Goal: Check status: Check status

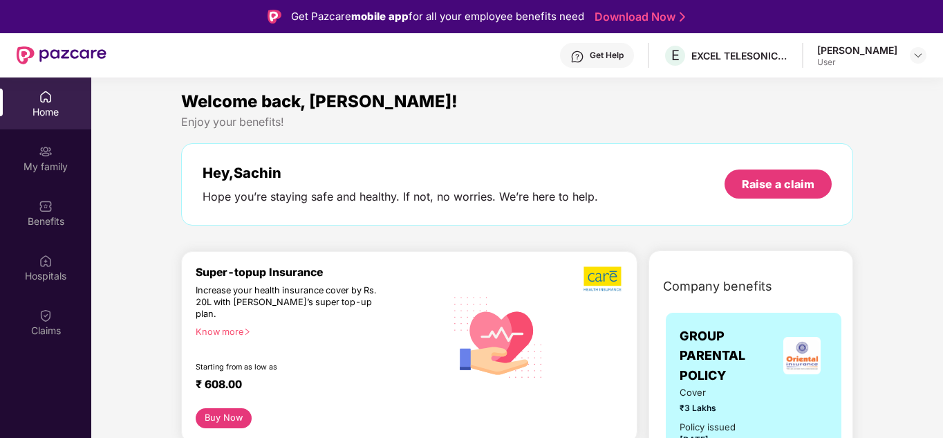
click at [53, 117] on div "Home" at bounding box center [45, 112] width 91 height 14
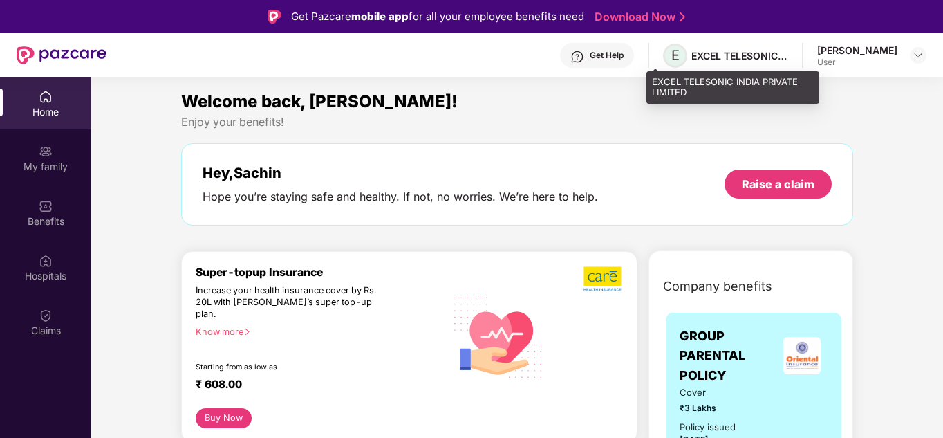
click at [672, 54] on span "E" at bounding box center [676, 55] width 8 height 17
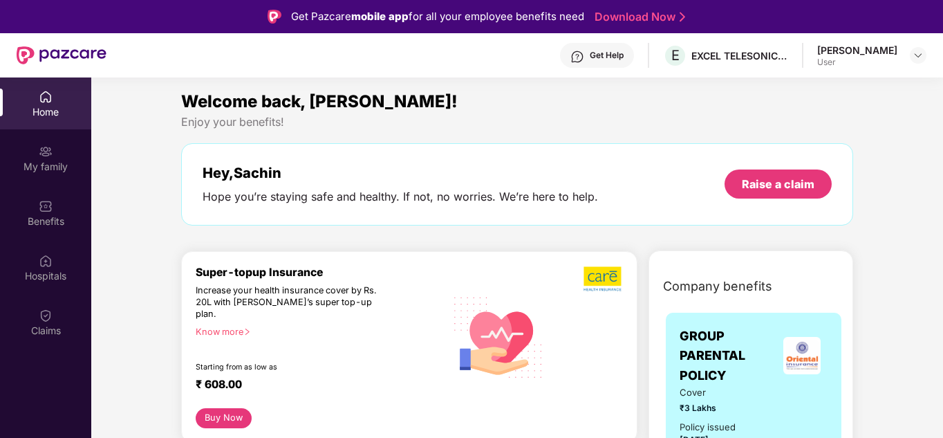
click at [824, 55] on div "[PERSON_NAME]" at bounding box center [857, 50] width 80 height 13
click at [923, 56] on img at bounding box center [918, 55] width 11 height 11
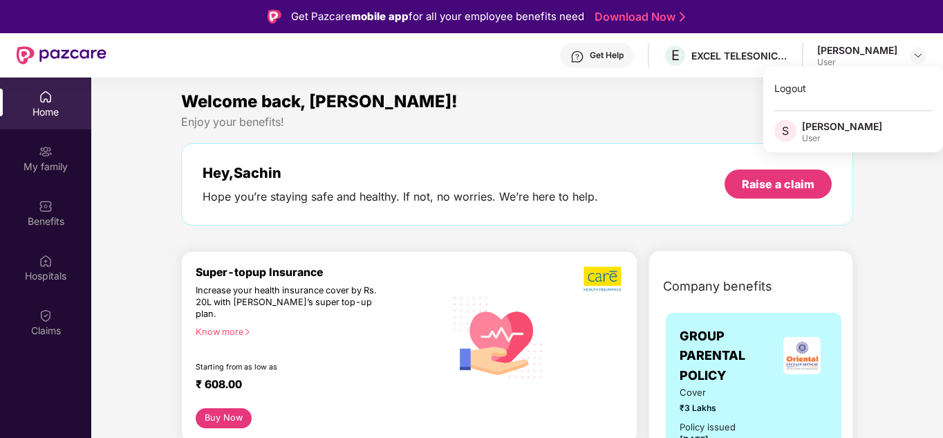
click at [531, 169] on div "Hey, [PERSON_NAME]" at bounding box center [401, 173] width 396 height 17
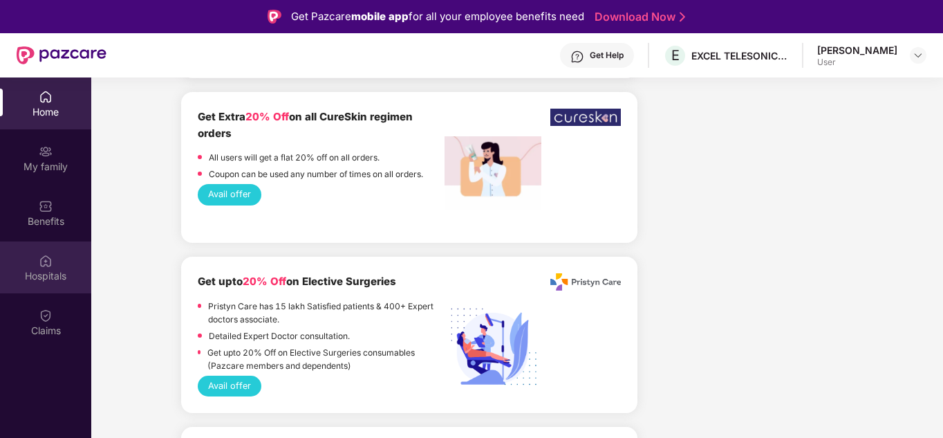
scroll to position [1245, 0]
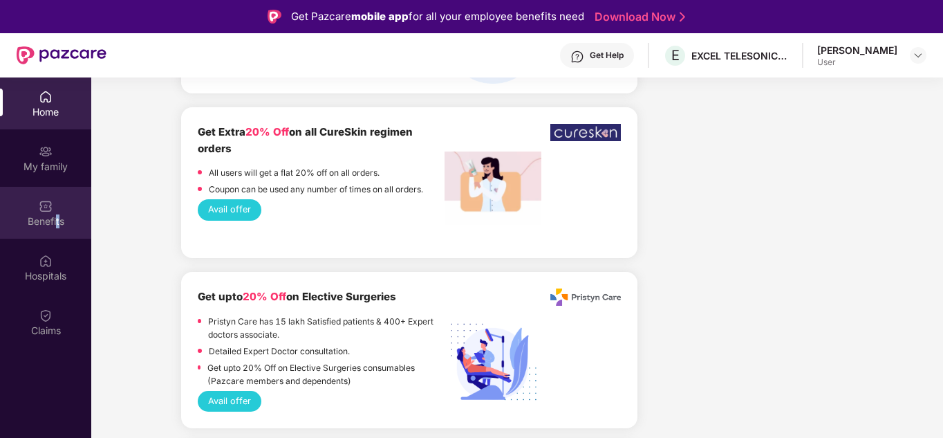
click at [58, 223] on div "Benefits" at bounding box center [45, 221] width 91 height 14
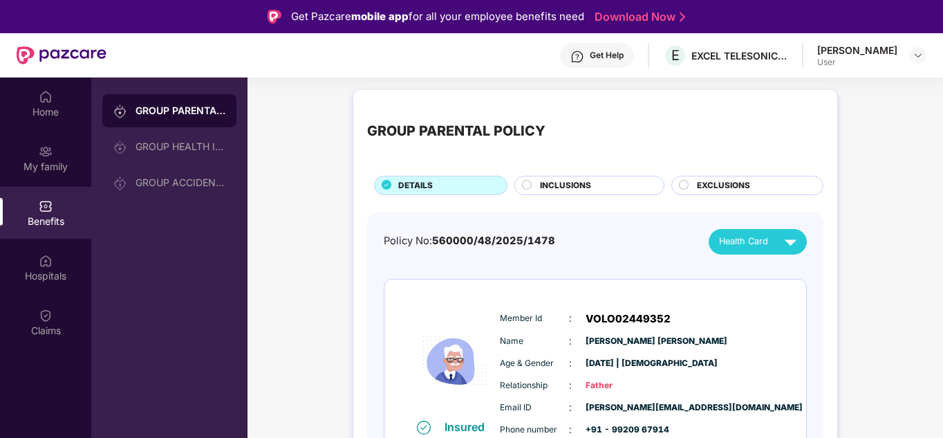
scroll to position [0, 0]
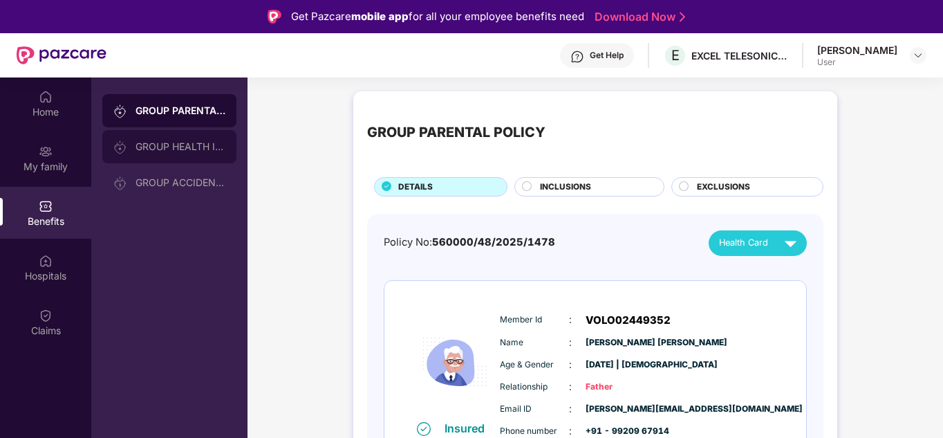
click at [180, 142] on div "GROUP HEALTH INSURANCE" at bounding box center [181, 146] width 90 height 11
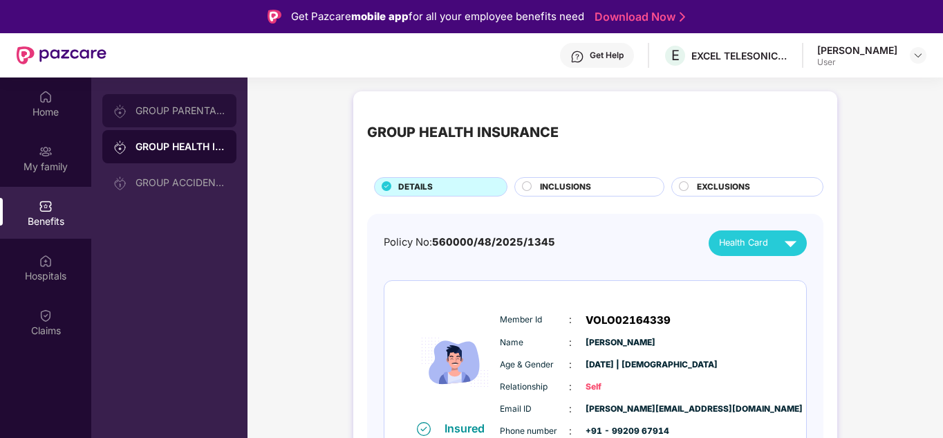
click at [169, 122] on div "GROUP PARENTAL POLICY" at bounding box center [169, 110] width 134 height 33
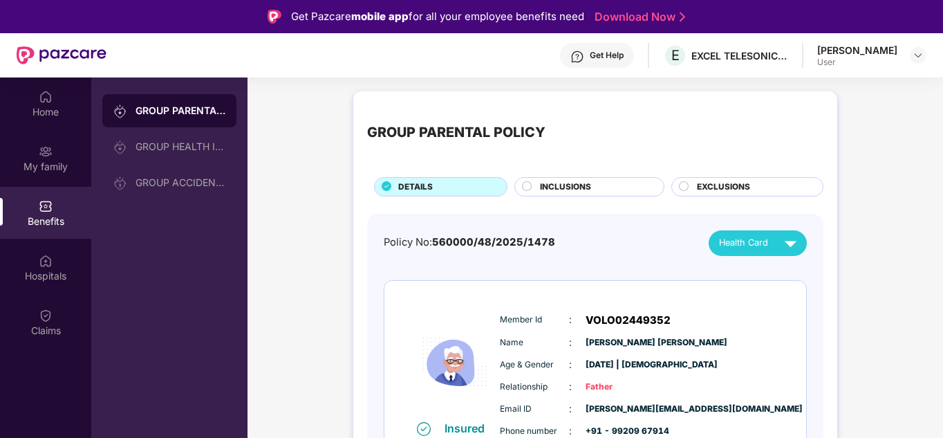
click at [544, 189] on span "INCLUSIONS" at bounding box center [565, 187] width 51 height 13
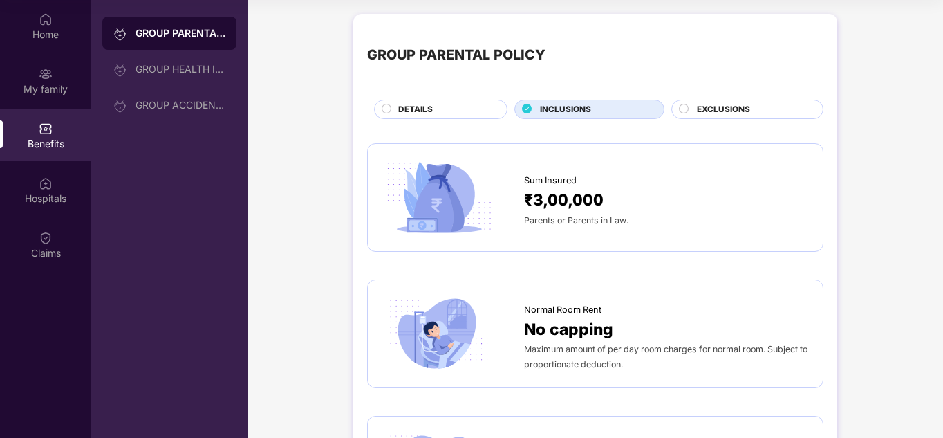
click at [695, 103] on div "EXCLUSIONS" at bounding box center [753, 110] width 126 height 15
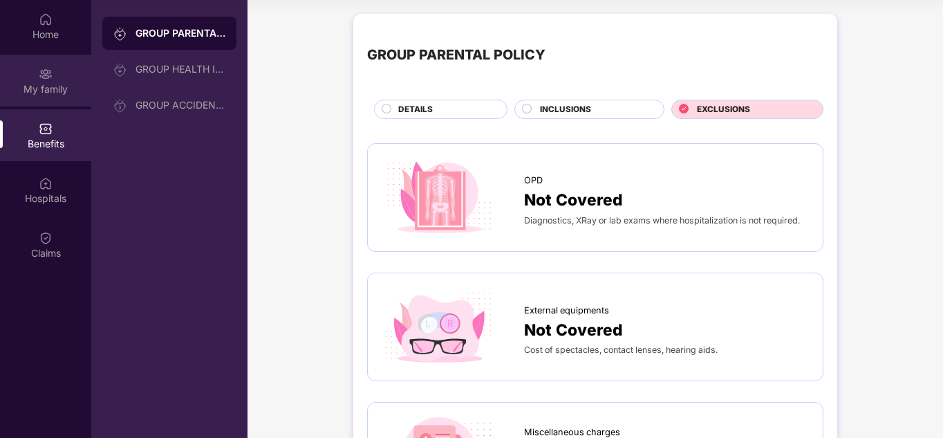
click at [39, 86] on div "My family" at bounding box center [45, 89] width 91 height 14
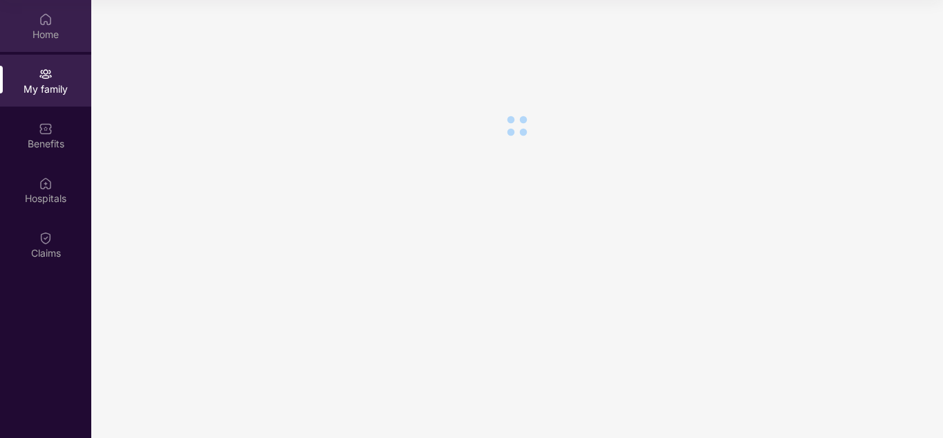
click at [50, 24] on img at bounding box center [46, 19] width 14 height 14
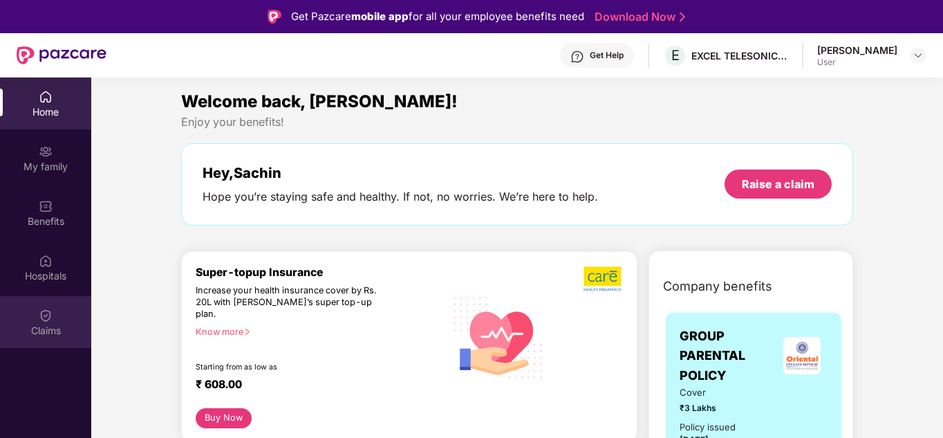
click at [35, 320] on div "Claims" at bounding box center [45, 322] width 91 height 52
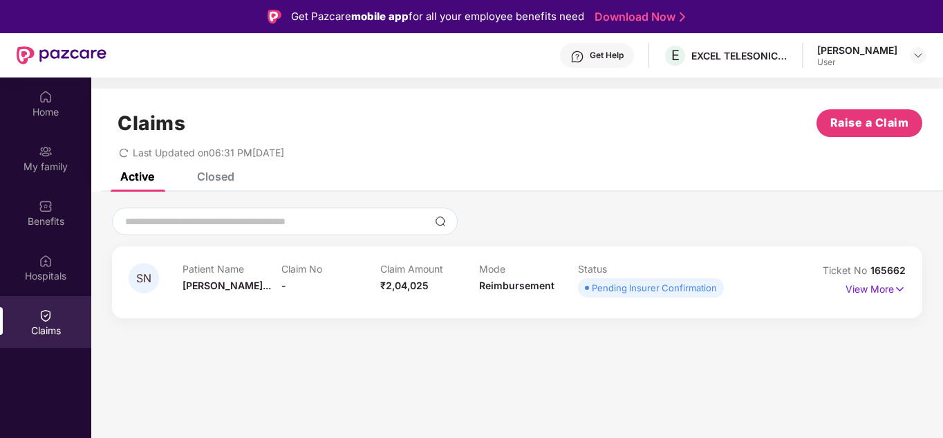
click at [619, 287] on div "Pending Insurer Confirmation" at bounding box center [654, 288] width 125 height 14
click at [887, 289] on p "View More" at bounding box center [876, 287] width 60 height 19
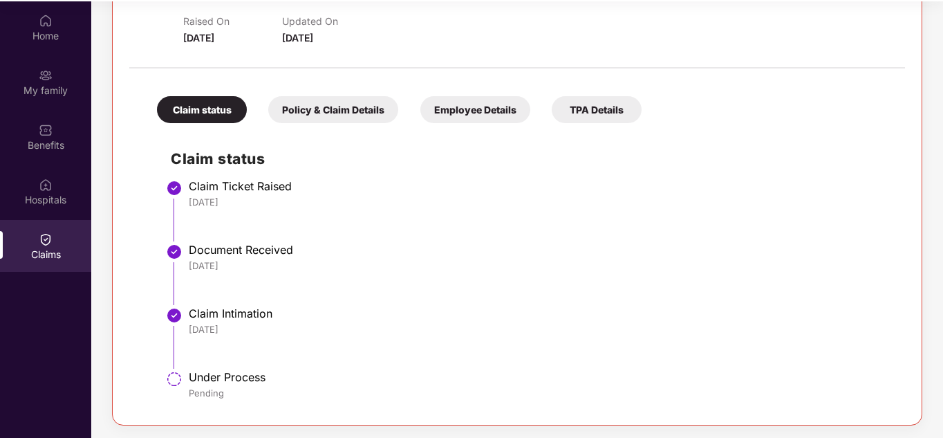
scroll to position [77, 0]
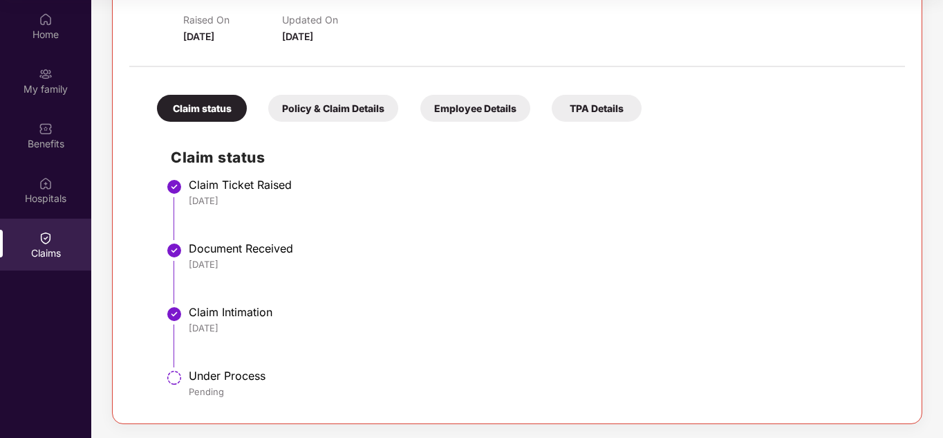
click at [298, 116] on div "Policy & Claim Details" at bounding box center [333, 108] width 130 height 27
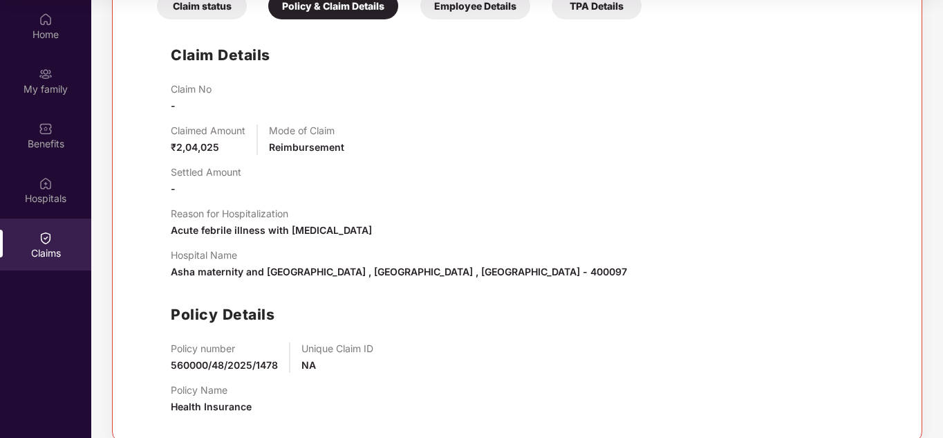
scroll to position [345, 0]
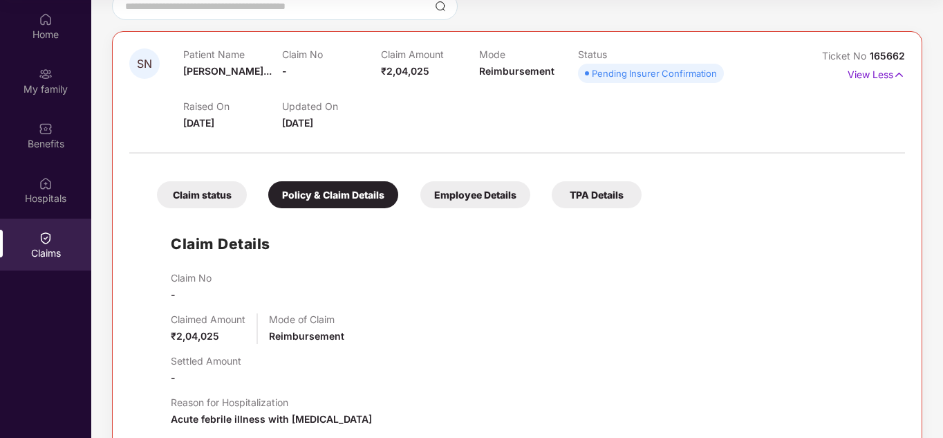
click at [460, 198] on div "Employee Details" at bounding box center [475, 194] width 110 height 27
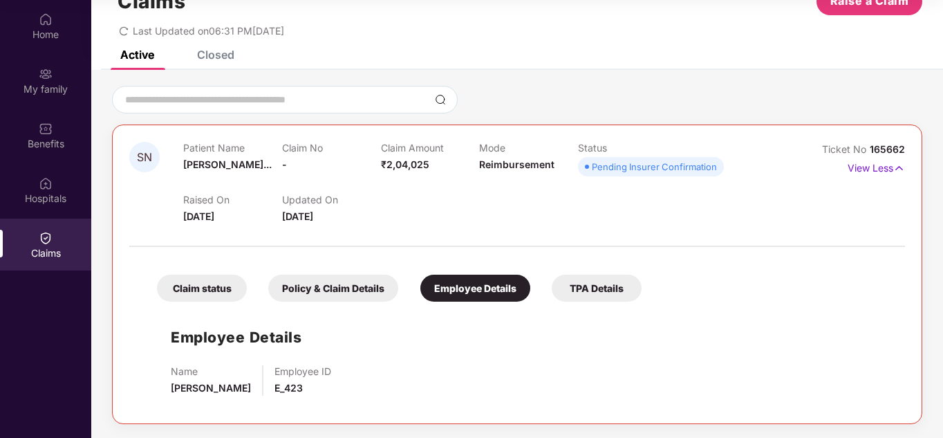
scroll to position [44, 0]
click at [205, 284] on div "Claim status" at bounding box center [202, 288] width 90 height 27
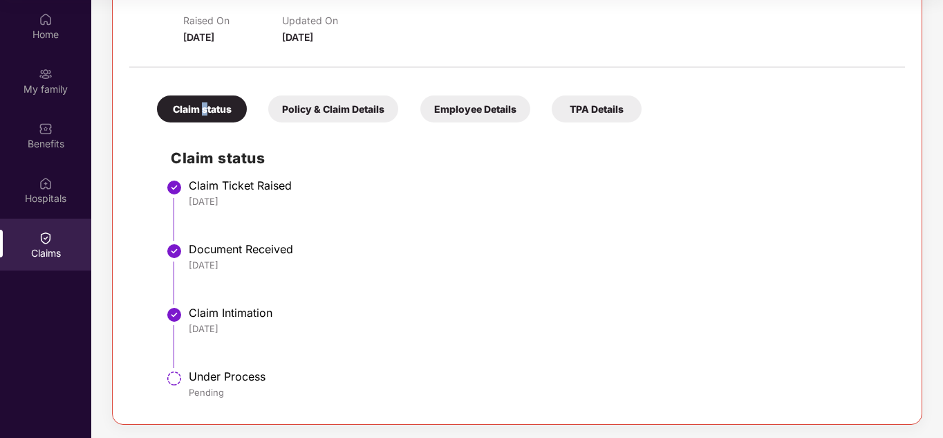
scroll to position [224, 0]
click at [331, 112] on div "Policy & Claim Details" at bounding box center [333, 108] width 130 height 27
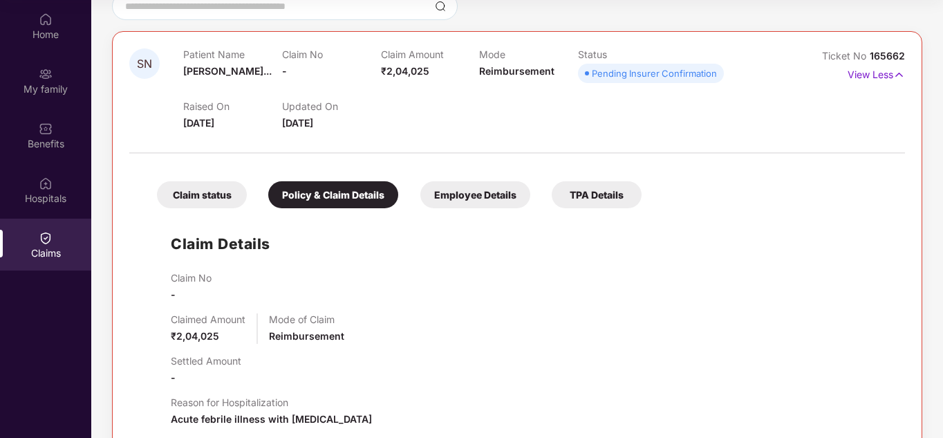
scroll to position [0, 0]
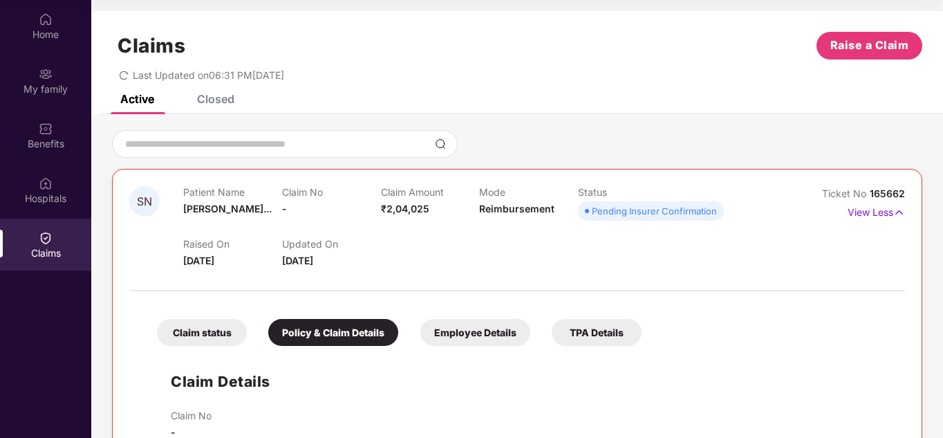
click at [481, 337] on div "Employee Details" at bounding box center [475, 332] width 110 height 27
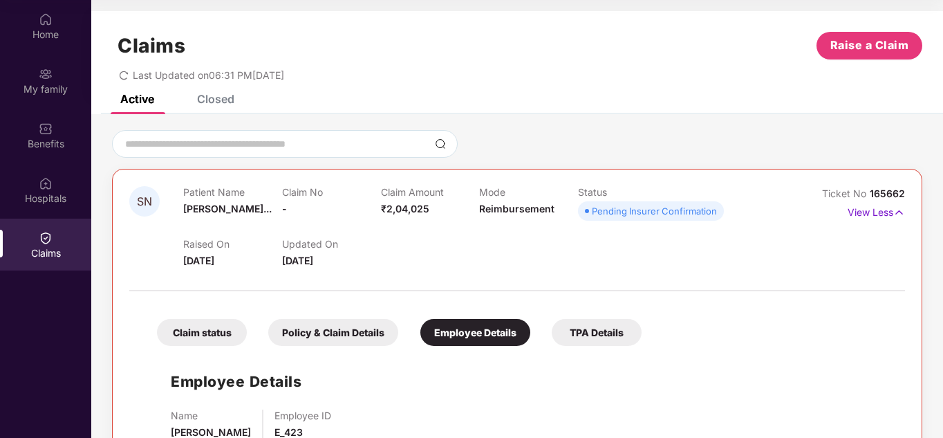
click at [575, 331] on div "TPA Details" at bounding box center [597, 332] width 90 height 27
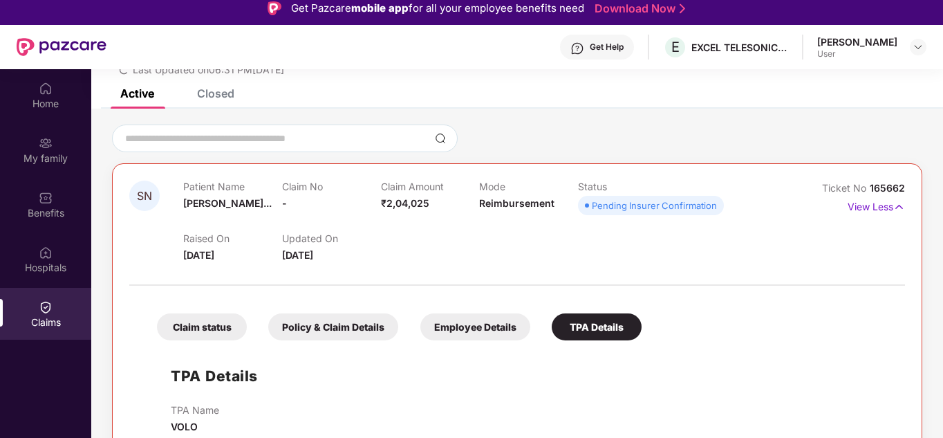
scroll to position [77, 0]
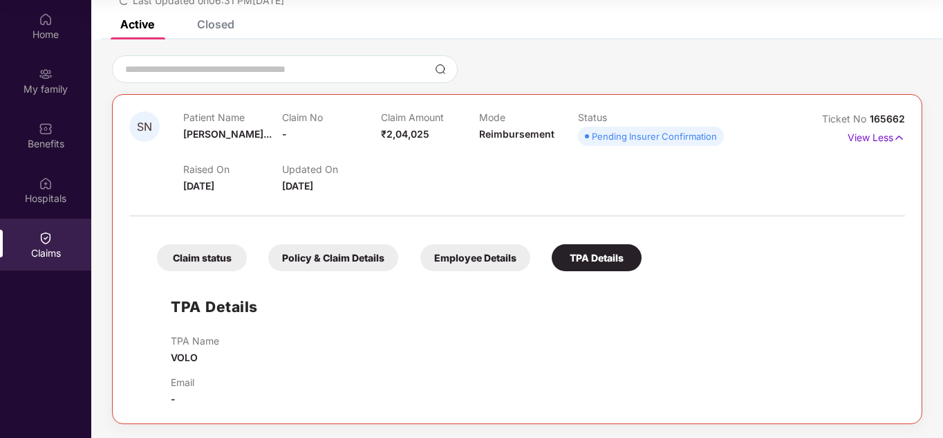
click at [438, 244] on div "Employee Details" at bounding box center [475, 257] width 110 height 27
